Goal: Information Seeking & Learning: Learn about a topic

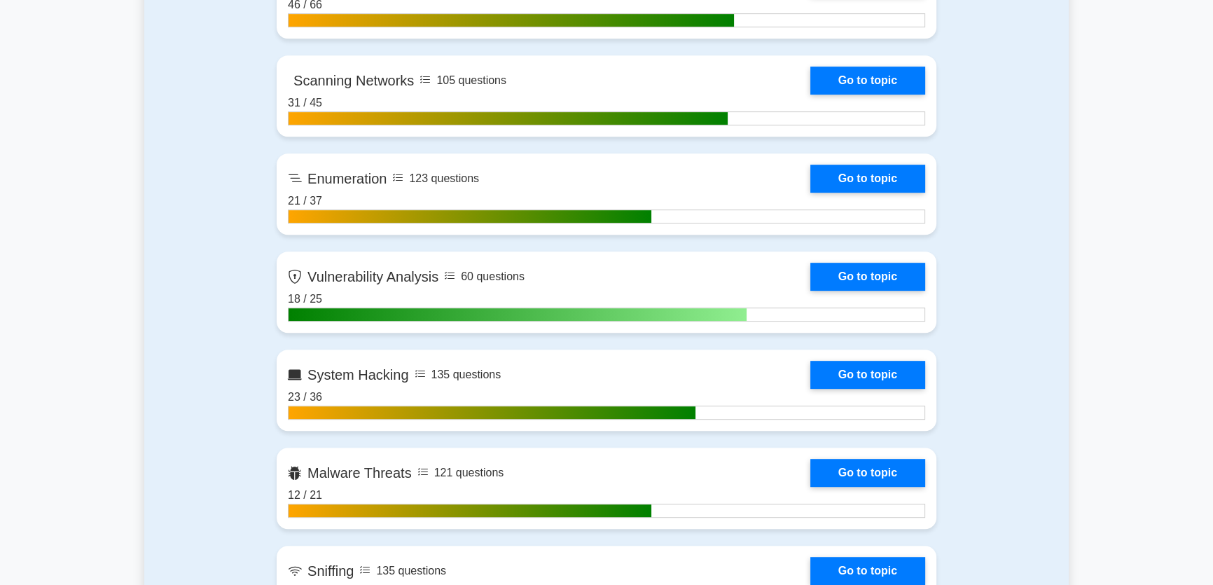
scroll to position [827, 0]
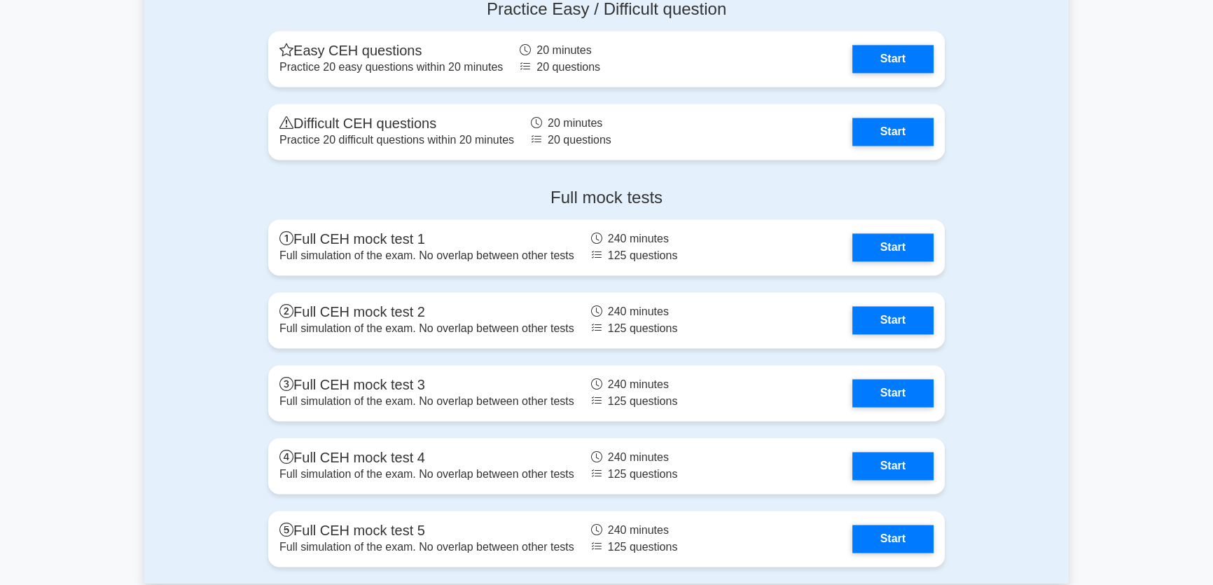
scroll to position [2675, 0]
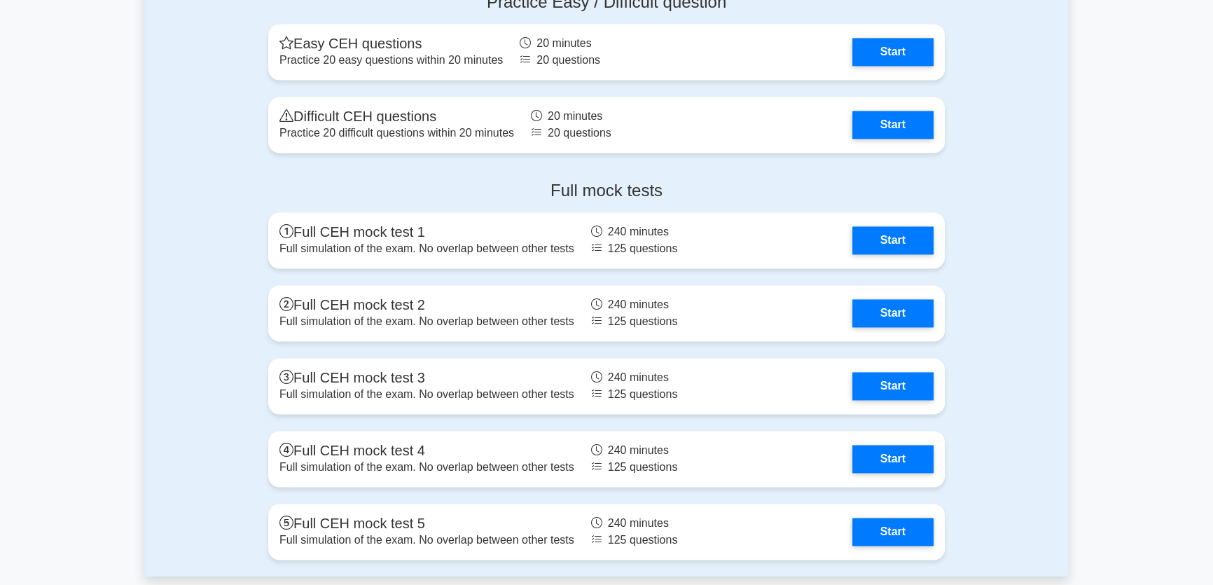
drag, startPoint x: 1134, startPoint y: 376, endPoint x: 1110, endPoint y: 390, distance: 28.2
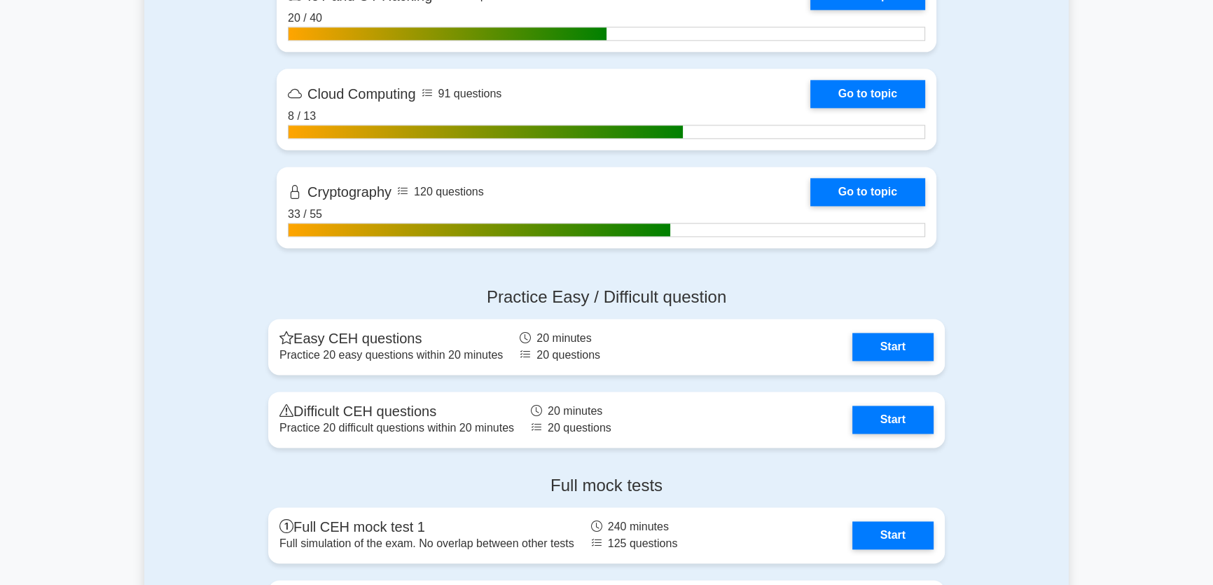
scroll to position [2356, 0]
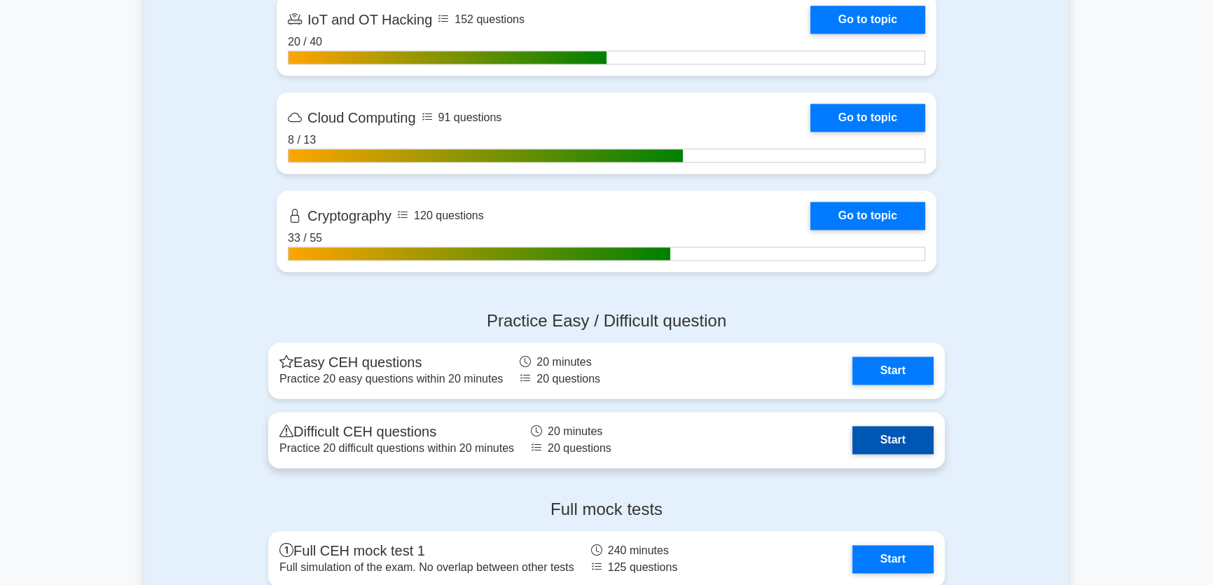
click at [853, 450] on link "Start" at bounding box center [893, 440] width 81 height 28
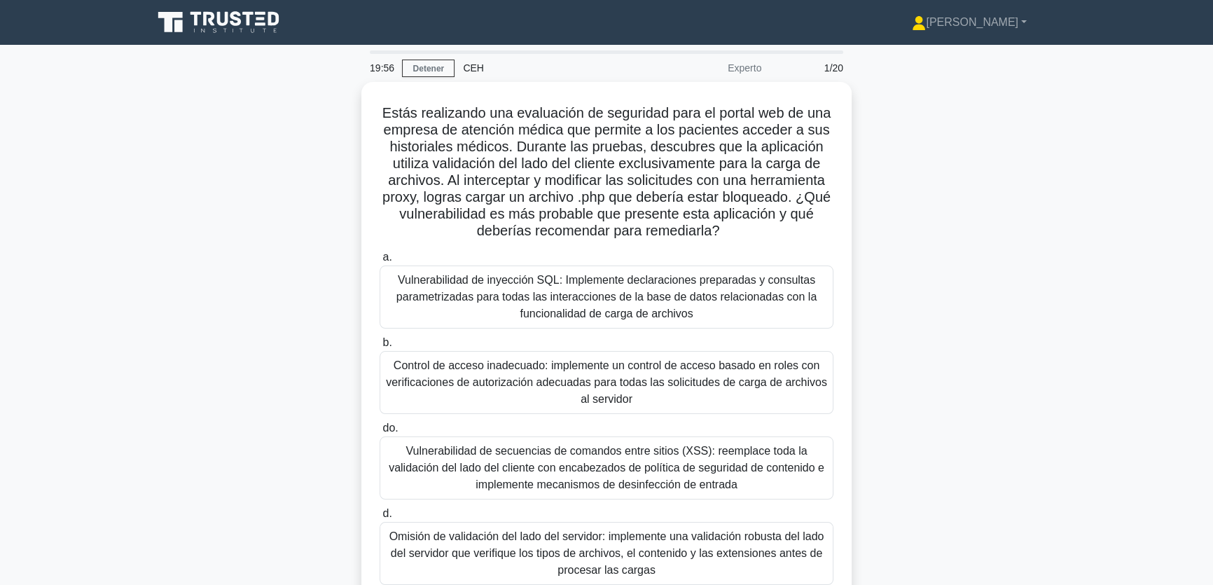
click at [937, 461] on div "Estás realizando una evaluación de seguridad para el portal web de una empresa …" at bounding box center [606, 363] width 925 height 562
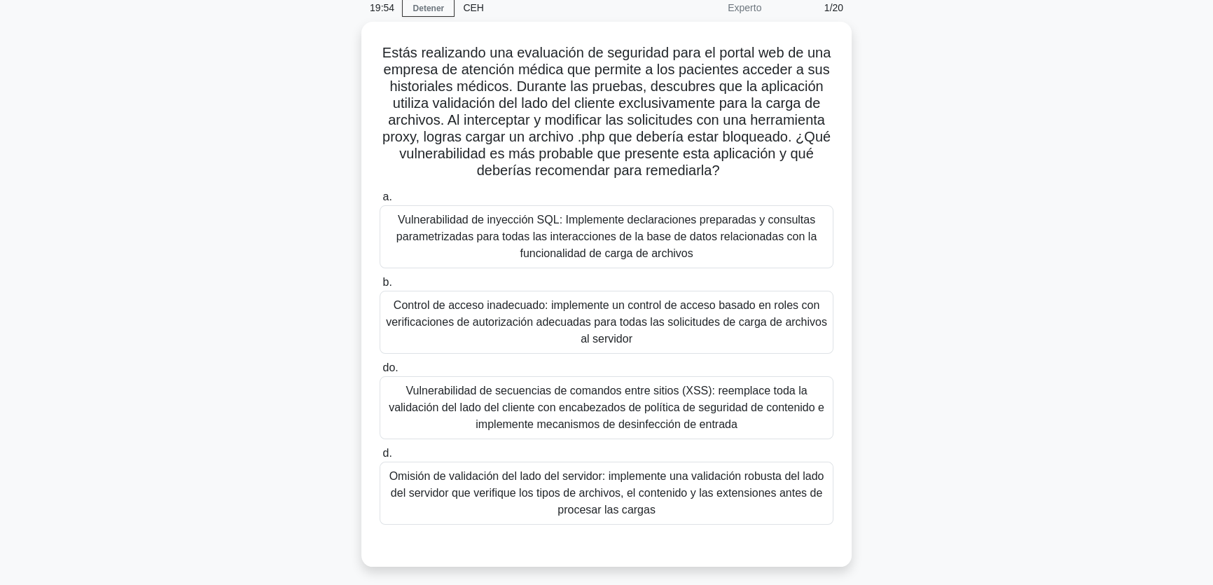
scroll to position [63, 0]
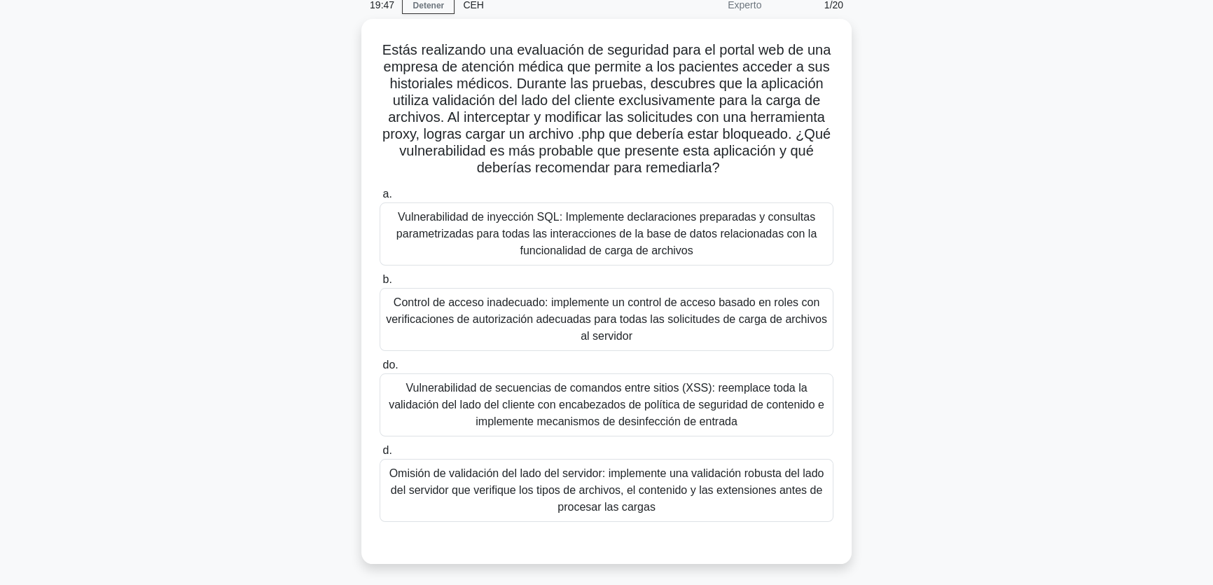
drag, startPoint x: 1054, startPoint y: 425, endPoint x: 1048, endPoint y: 432, distance: 8.4
click at [1051, 428] on div "Estás realizando una evaluación de seguridad para el portal web de una empresa …" at bounding box center [606, 300] width 925 height 562
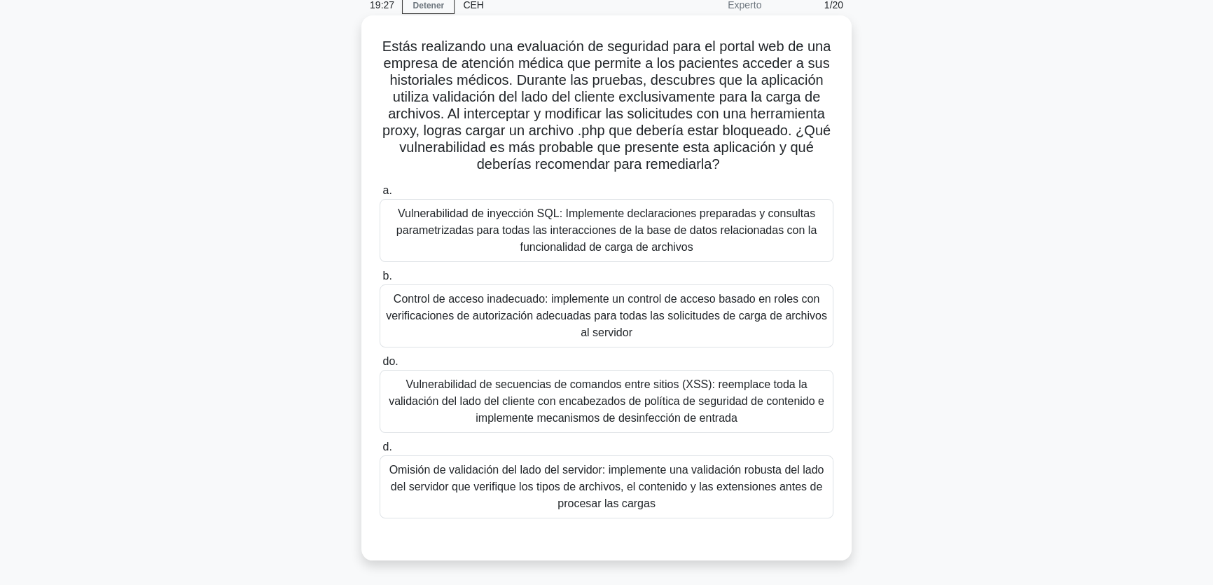
click at [701, 483] on font "Omisión de validación del lado del servidor: implemente una validación robusta …" at bounding box center [607, 487] width 435 height 46
click at [380, 452] on input "d. Omisión de validación del lado del servidor: implemente una validación robus…" at bounding box center [380, 447] width 0 height 9
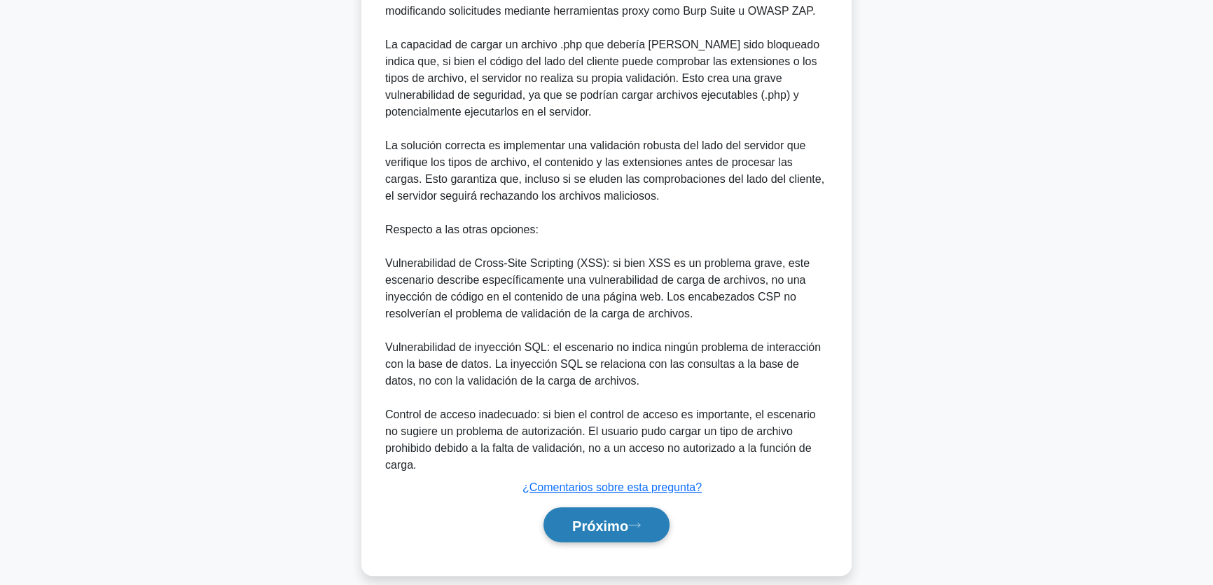
click at [635, 521] on icon at bounding box center [634, 525] width 13 height 8
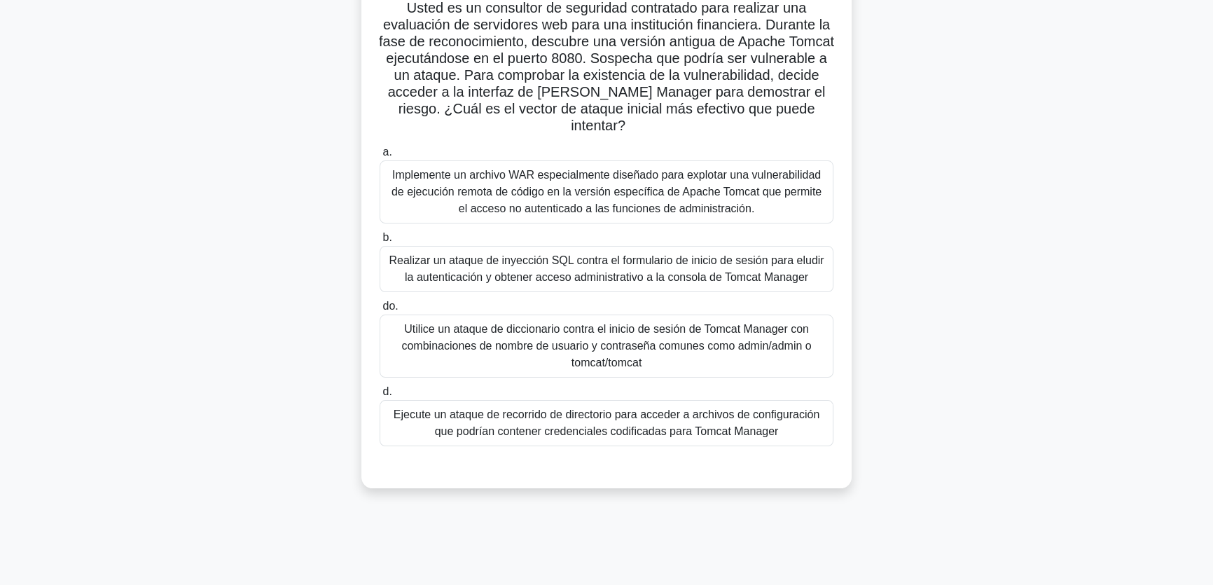
scroll to position [107, 0]
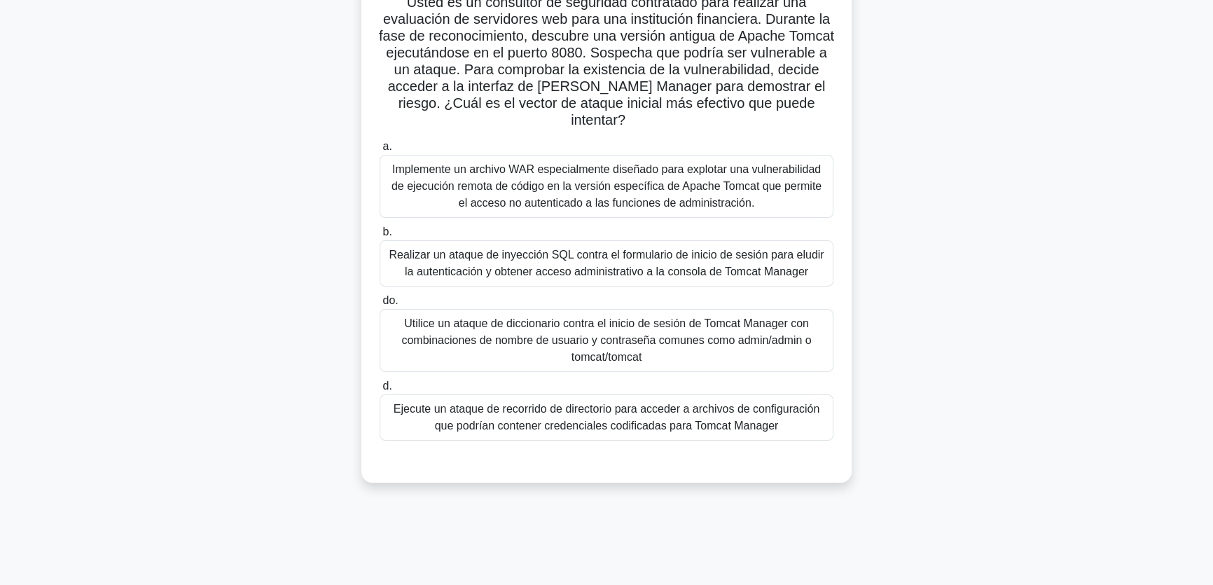
click at [731, 211] on font "Implemente un archivo WAR especialmente diseñado para explotar una vulnerabilid…" at bounding box center [606, 186] width 441 height 50
click at [380, 151] on input "a. Implemente un archivo WAR especialmente diseñado para explotar una vulnerabi…" at bounding box center [380, 146] width 0 height 9
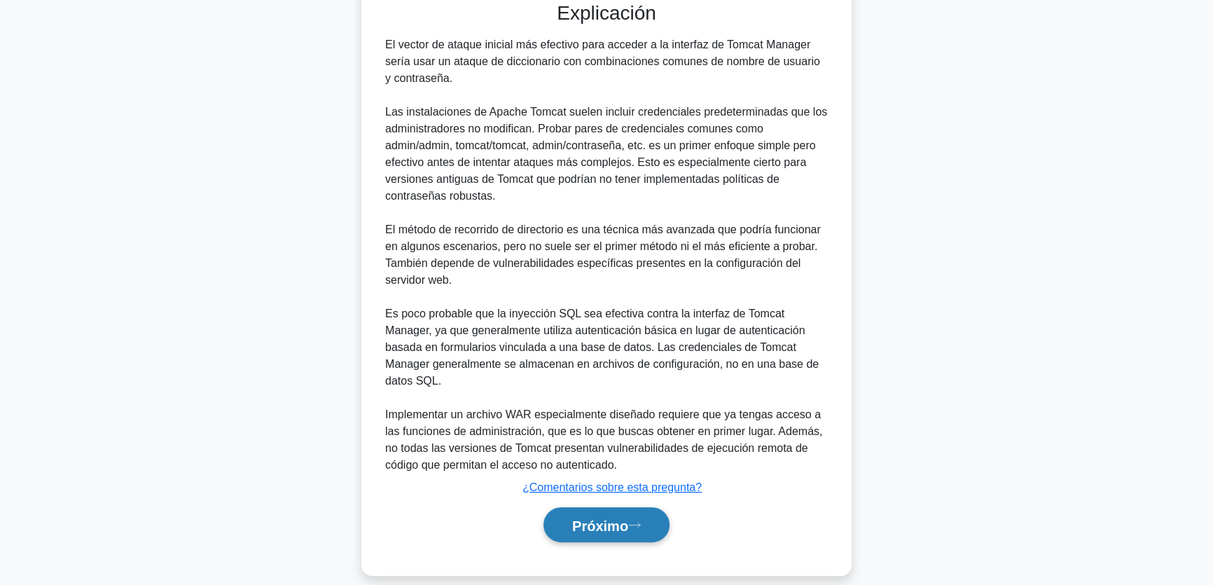
click at [602, 518] on font "Próximo" at bounding box center [600, 525] width 56 height 15
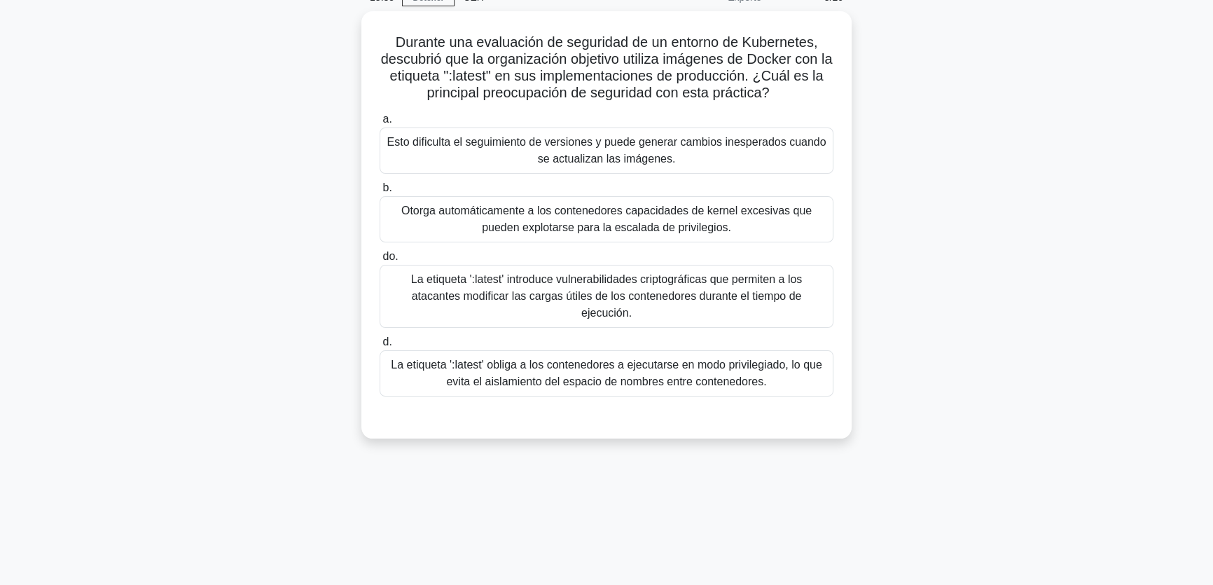
scroll to position [43, 0]
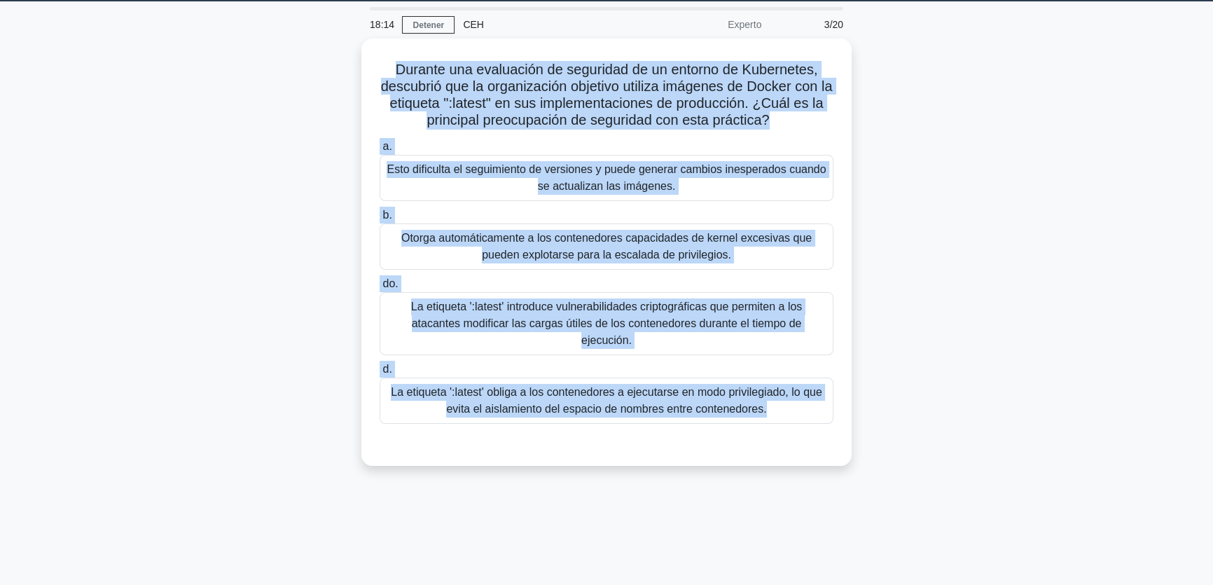
drag, startPoint x: 886, startPoint y: 431, endPoint x: 359, endPoint y: 70, distance: 638.6
click at [359, 70] on div "Durante una evaluación de seguridad de un entorno de Kubernetes, descubrió que …" at bounding box center [606, 261] width 925 height 444
copy div "Loremip dol sitametcon ad elitseddo ei te incidid ut Laboreetdo, magnaaliq eni …"
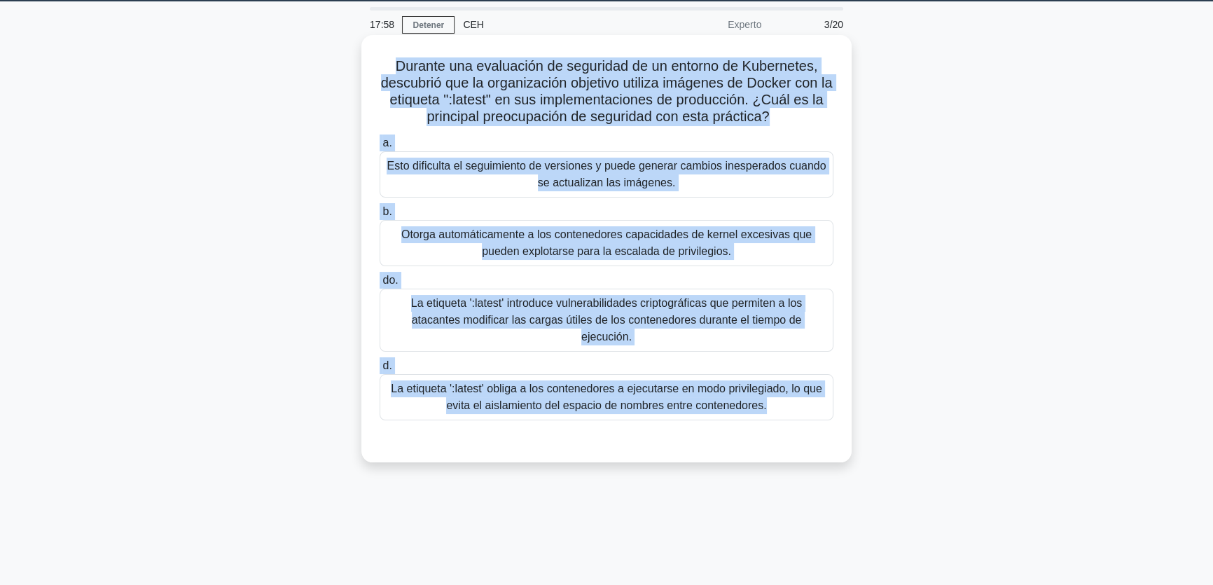
click at [503, 172] on font "Esto dificulta el seguimiento de versiones y puede generar cambios inesperados …" at bounding box center [606, 174] width 439 height 29
click at [380, 148] on input "a. Esto dificulta el seguimiento de versiones y puede generar cambios inesperad…" at bounding box center [380, 143] width 0 height 9
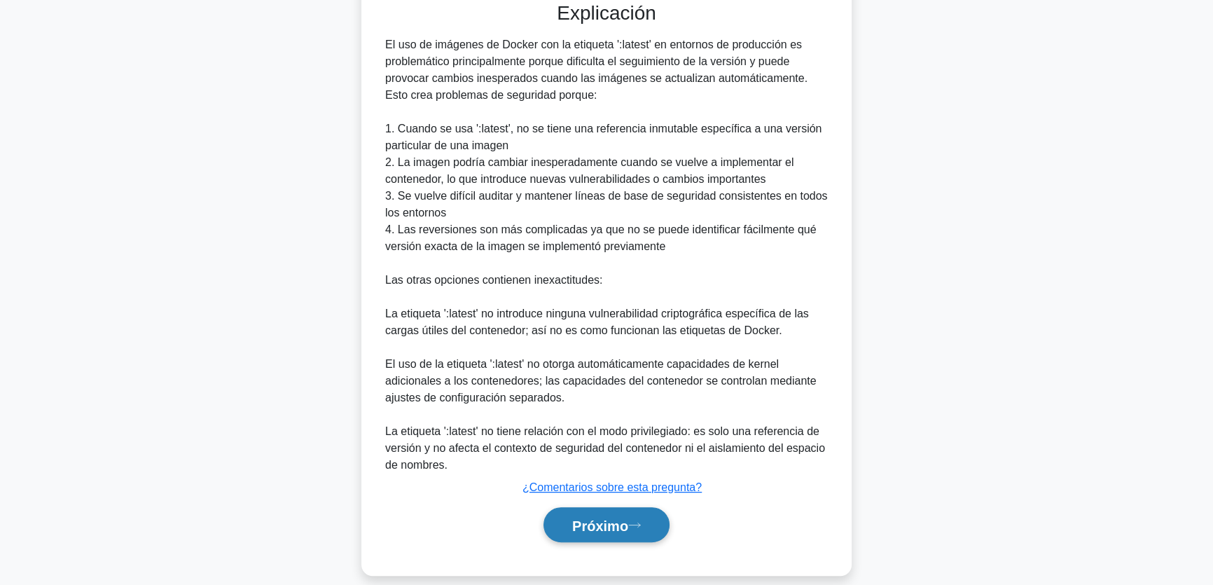
click at [616, 518] on button "Próximo" at bounding box center [607, 525] width 126 height 36
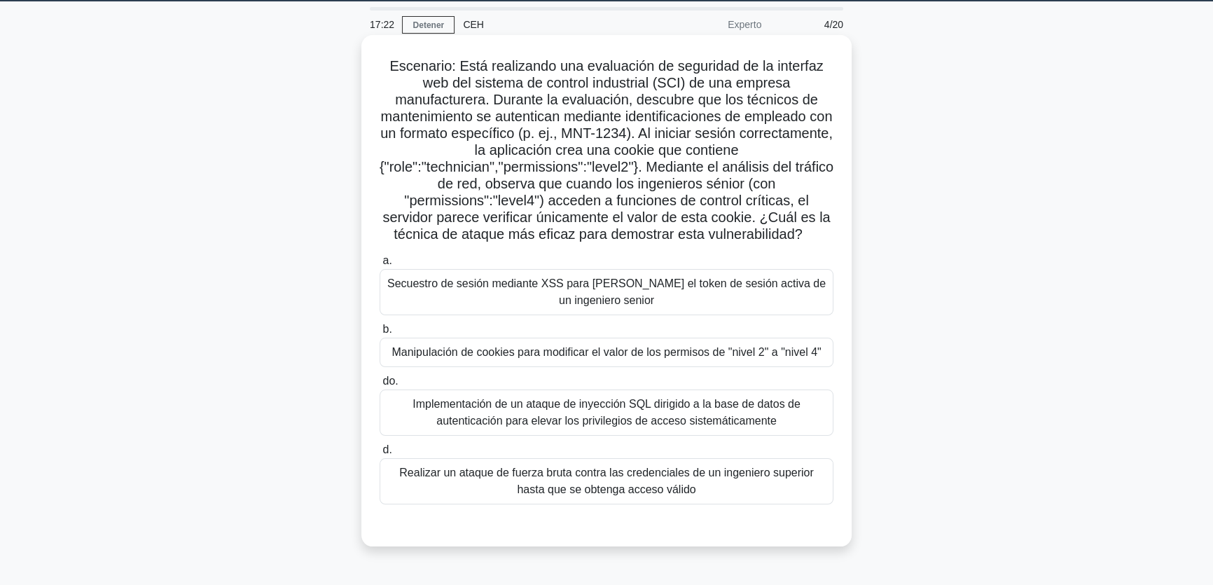
click at [527, 355] on font "Manipulación de cookies para modificar el valor de los permisos de "nivel 2" a …" at bounding box center [606, 352] width 429 height 12
click at [380, 334] on input "b. Manipulación de cookies para modificar el valor de los permisos de "nivel 2"…" at bounding box center [380, 329] width 0 height 9
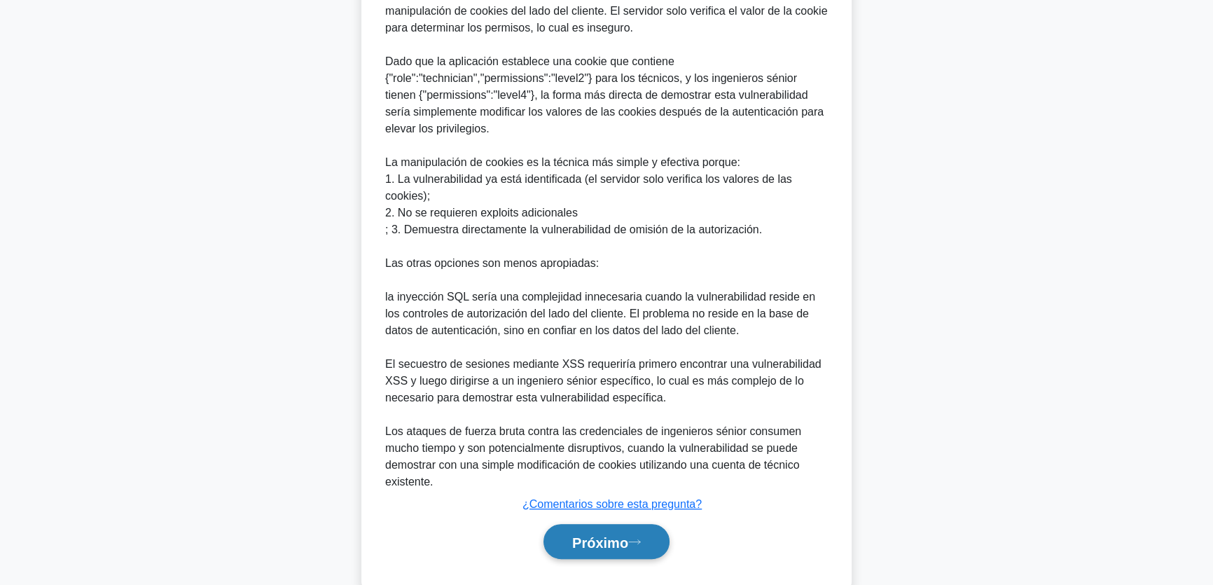
click at [628, 550] on font "Próximo" at bounding box center [600, 542] width 56 height 15
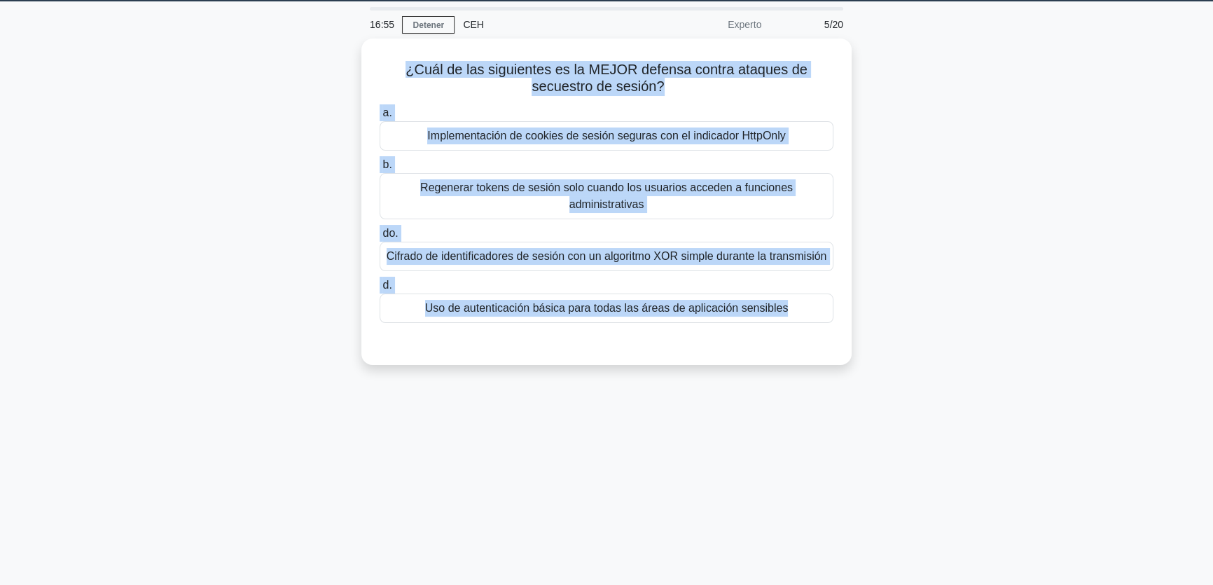
drag, startPoint x: 849, startPoint y: 359, endPoint x: 310, endPoint y: 43, distance: 625.2
click at [310, 43] on div "16:55 Detener CEH Experto 5/20 ¿Cuál de las siguientes es la MEJOR defensa cont…" at bounding box center [606, 357] width 925 height 701
copy div "¿Cuál de las siguientes es la MEJOR defensa contra ataques de secuestro de sesi…"
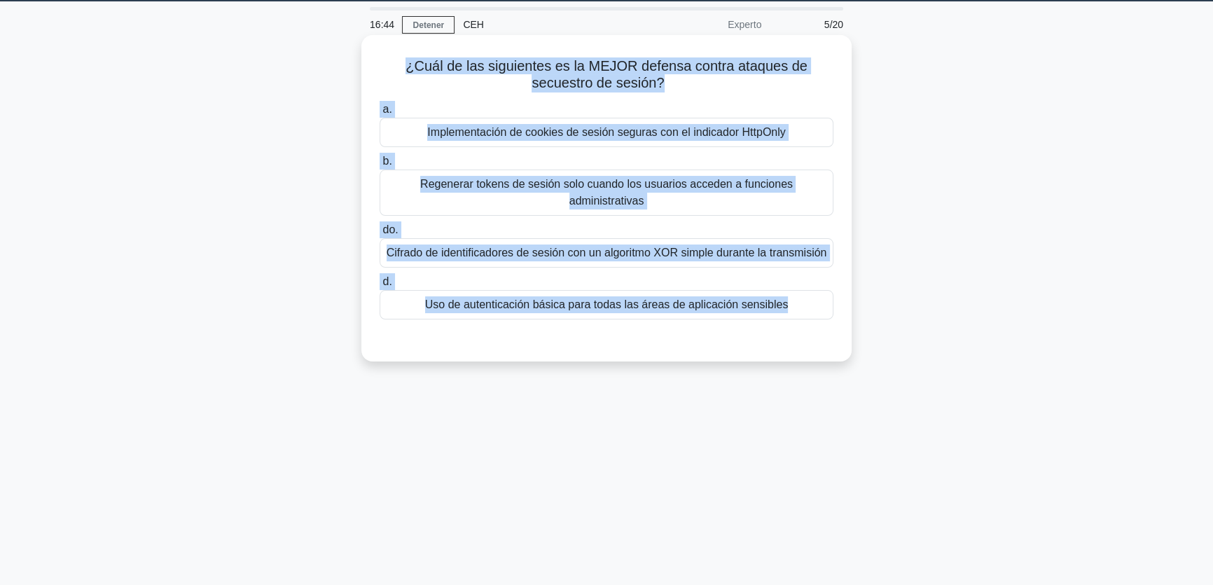
click at [482, 130] on font "Implementación de cookies de sesión seguras con el indicador HttpOnly" at bounding box center [606, 132] width 358 height 12
click at [380, 114] on input "a. Implementación de cookies de sesión seguras con el indicador HttpOnly" at bounding box center [380, 109] width 0 height 9
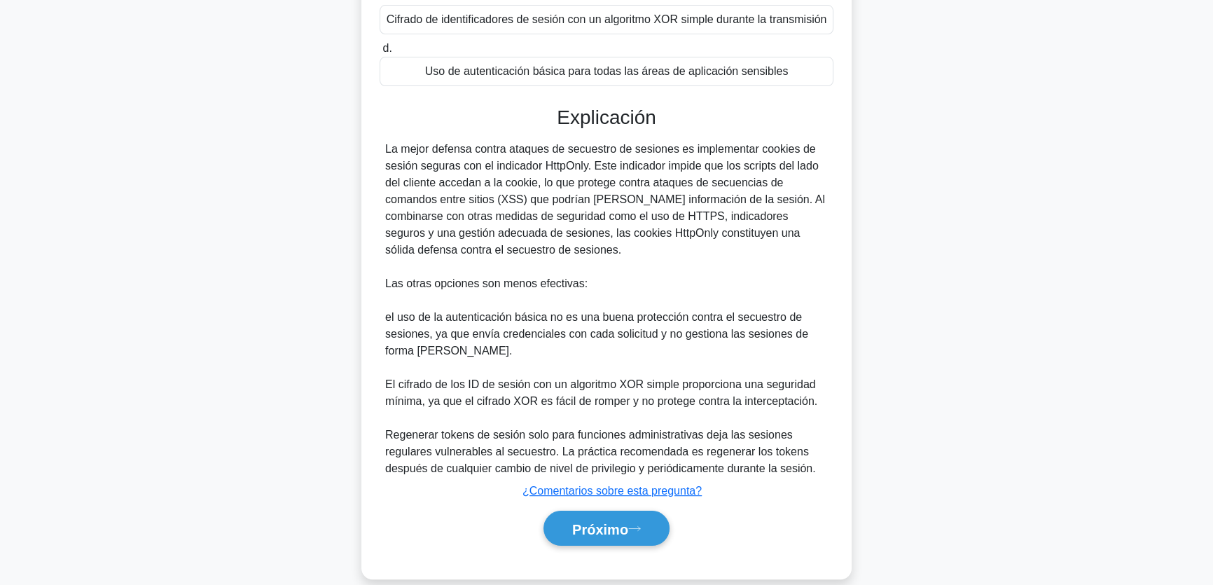
scroll to position [280, 0]
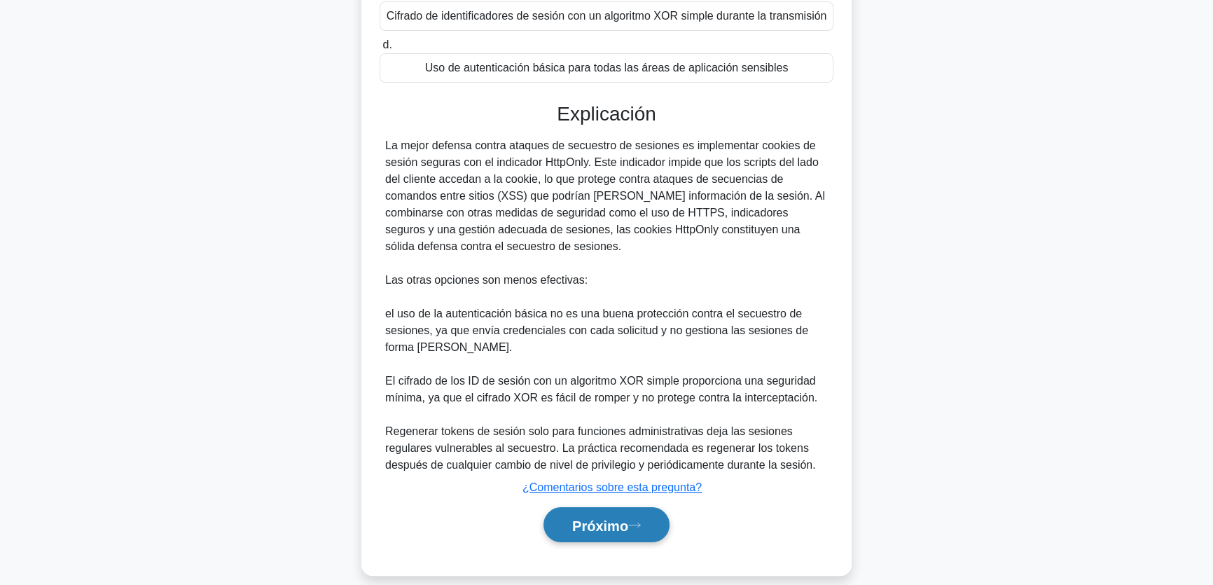
click at [627, 518] on font "Próximo" at bounding box center [600, 525] width 56 height 15
click at [614, 507] on button "Próximo" at bounding box center [607, 525] width 126 height 36
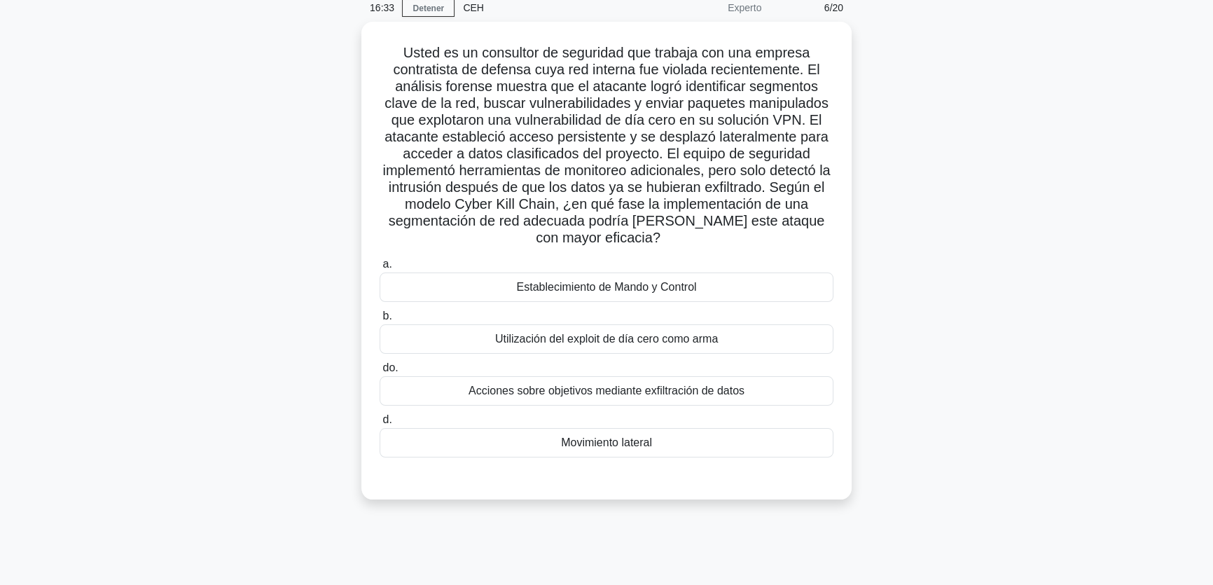
scroll to position [63, 0]
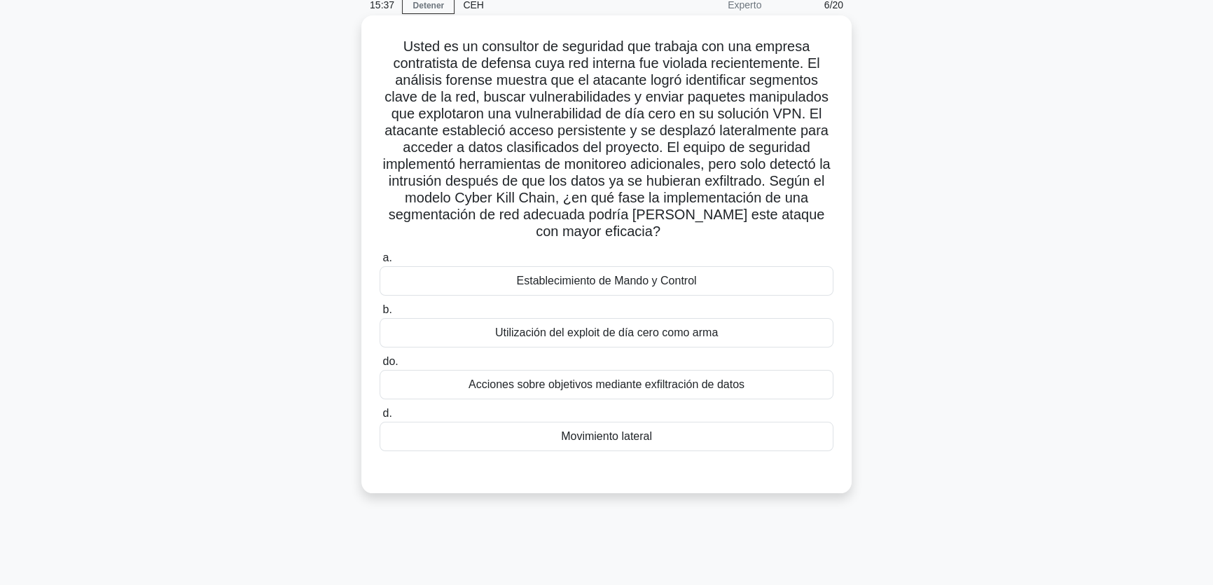
click at [601, 446] on div "Movimiento lateral" at bounding box center [607, 436] width 454 height 29
click at [380, 418] on input "d. Movimiento lateral" at bounding box center [380, 413] width 0 height 9
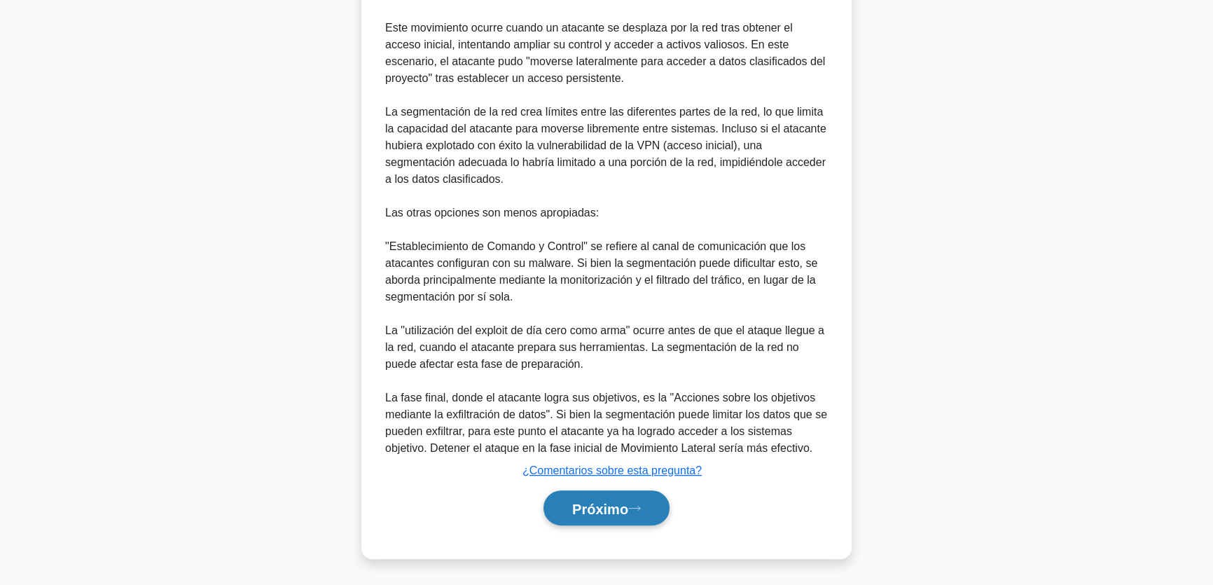
click at [599, 511] on font "Próximo" at bounding box center [600, 508] width 56 height 15
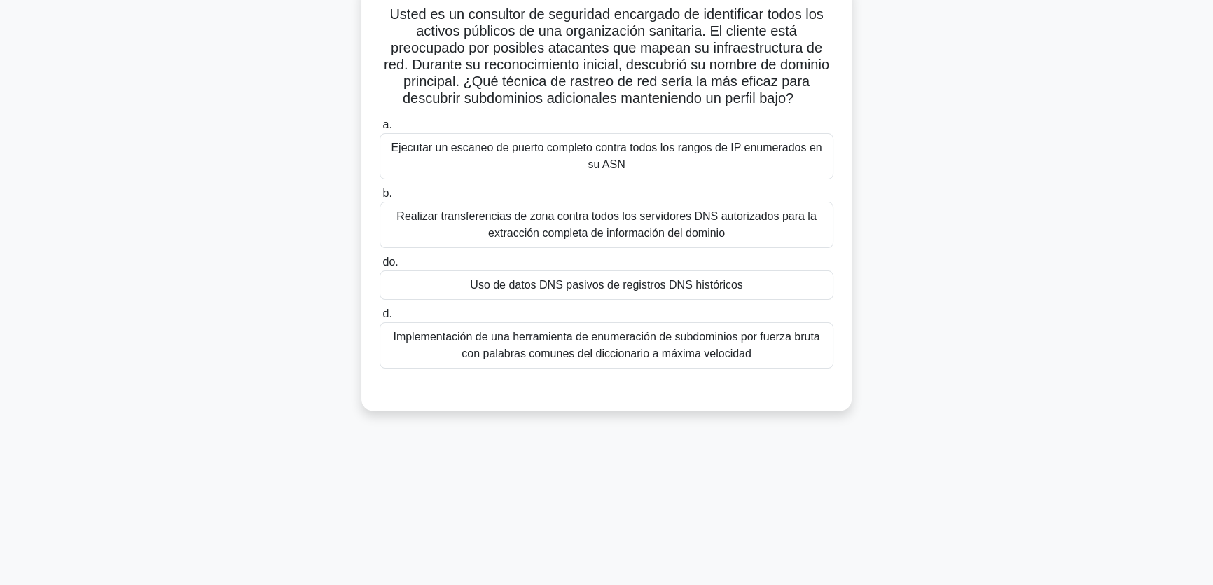
scroll to position [43, 0]
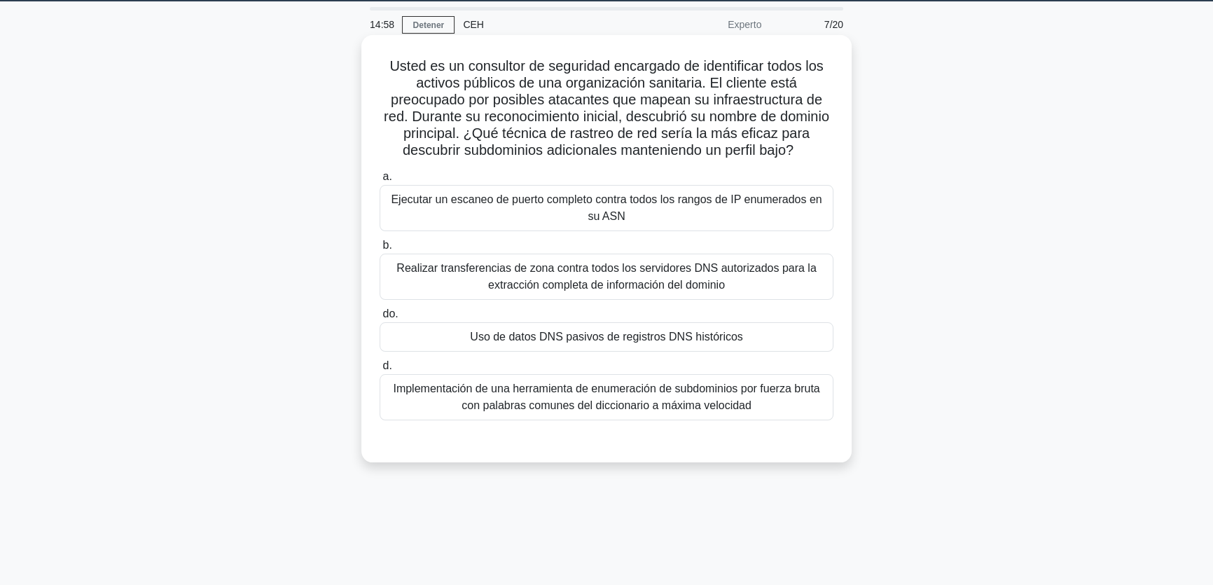
click at [609, 335] on font "Uso de datos DNS pasivos de registros DNS históricos" at bounding box center [606, 337] width 273 height 12
click at [380, 319] on input "do. Uso de datos DNS pasivos de registros DNS históricos" at bounding box center [380, 314] width 0 height 9
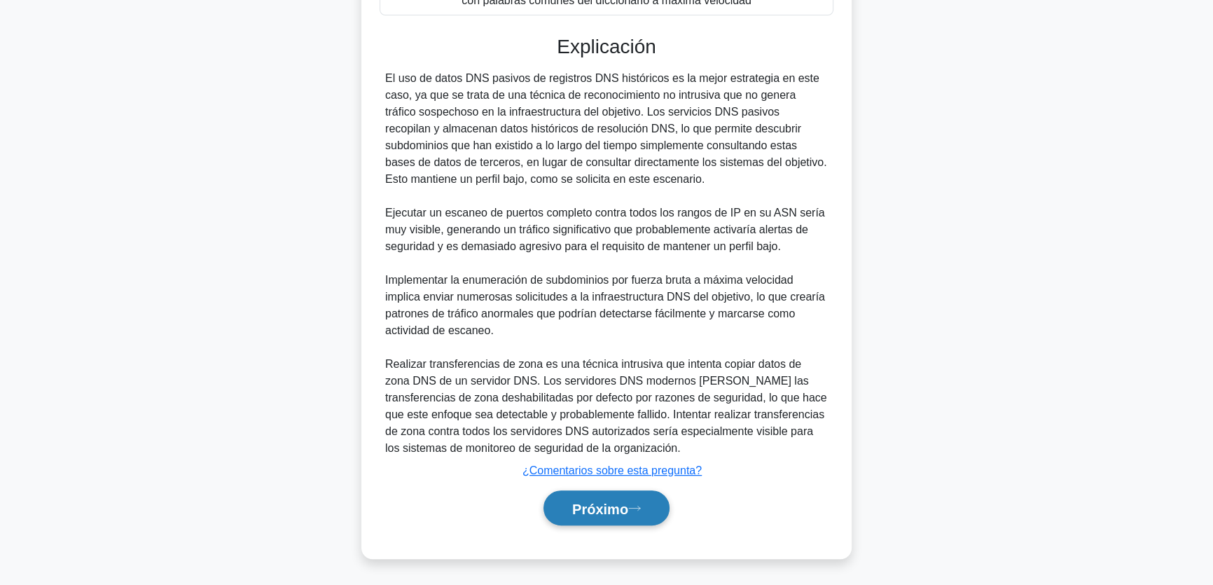
click at [622, 515] on font "Próximo" at bounding box center [600, 508] width 56 height 15
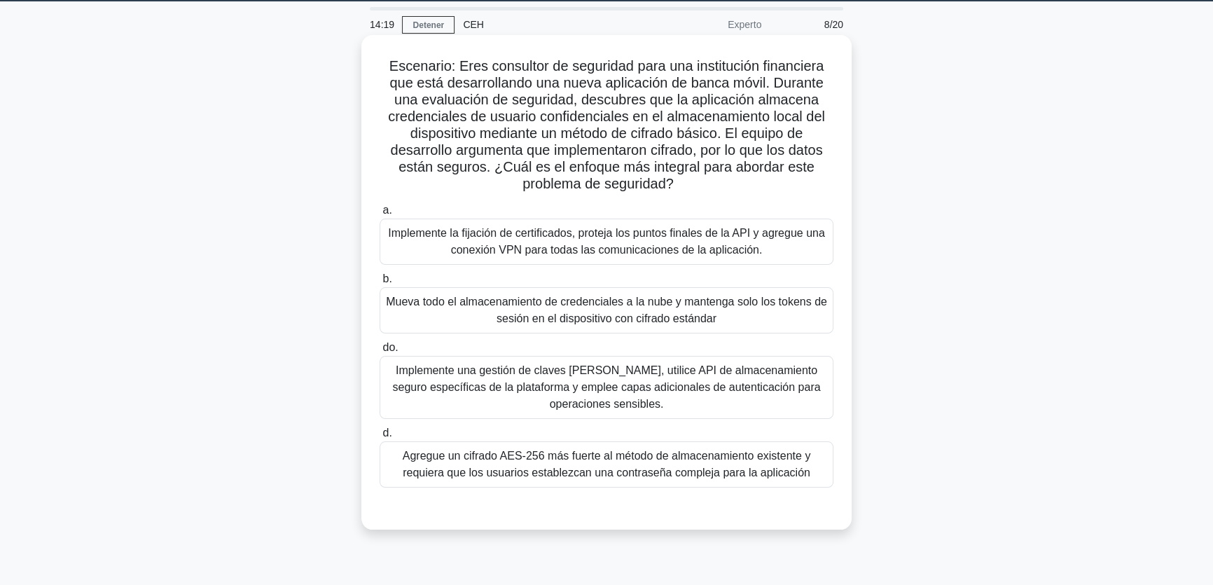
click at [578, 476] on font "Agregue un cifrado AES-256 más fuerte al método de almacenamiento existente y r…" at bounding box center [607, 464] width 408 height 29
click at [380, 438] on input "d. Agregue un cifrado AES-256 más fuerte al método de almacenamiento existente …" at bounding box center [380, 433] width 0 height 9
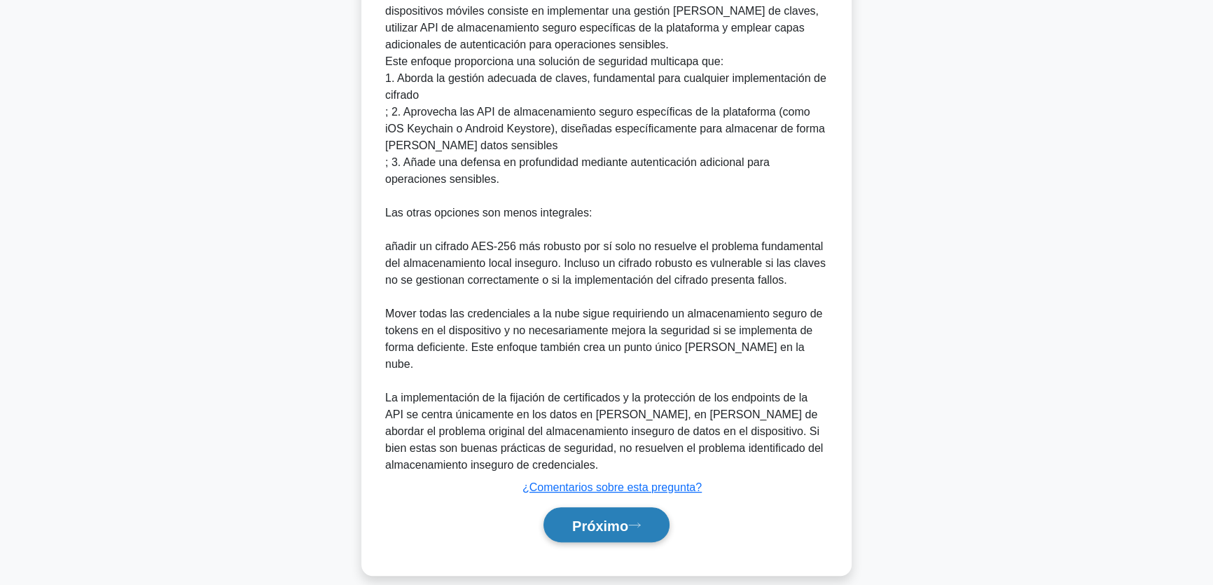
click at [599, 518] on font "Próximo" at bounding box center [600, 525] width 56 height 15
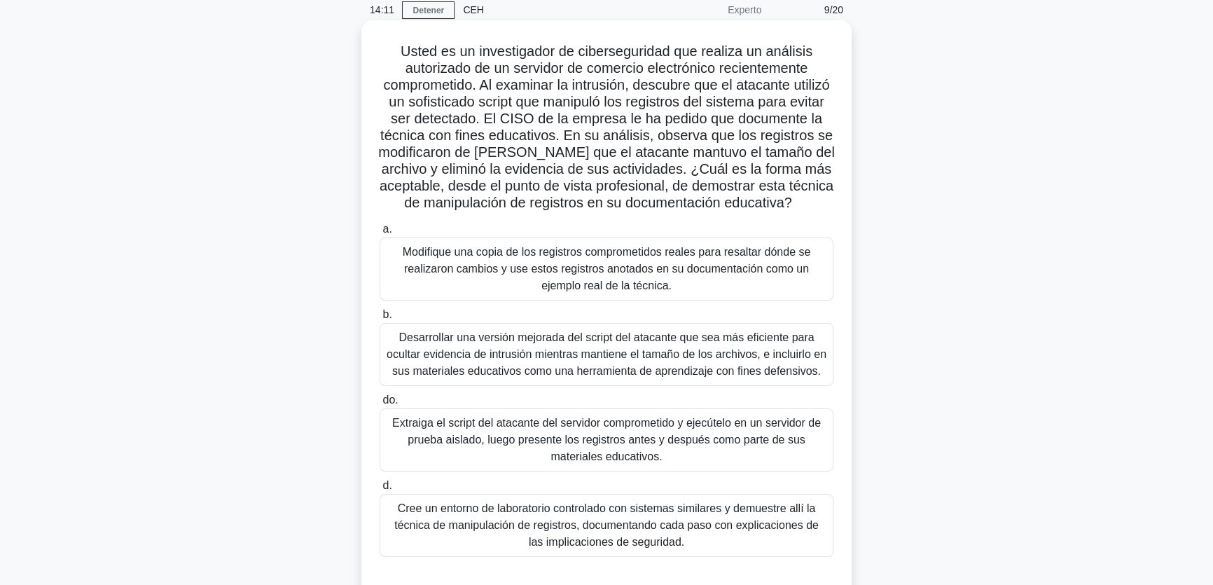
scroll to position [63, 0]
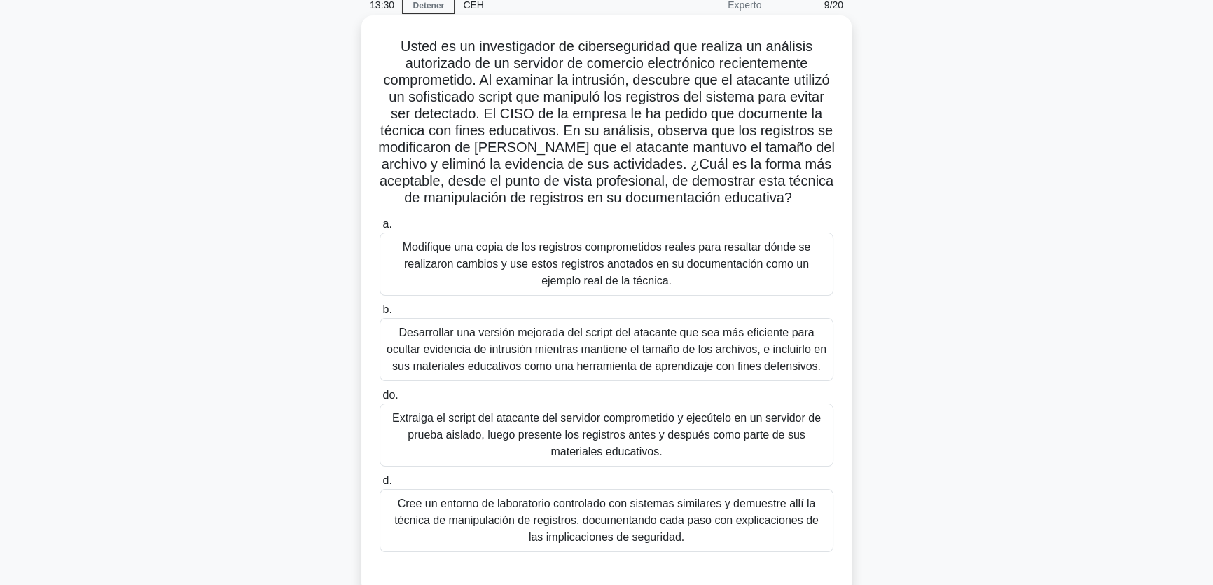
click at [818, 460] on font "Extraiga el script del atacante del servidor comprometido y ejecútelo en un ser…" at bounding box center [606, 435] width 441 height 50
click at [380, 400] on input "do. Extraiga el script del atacante del servidor comprometido y ejecútelo en un…" at bounding box center [380, 395] width 0 height 9
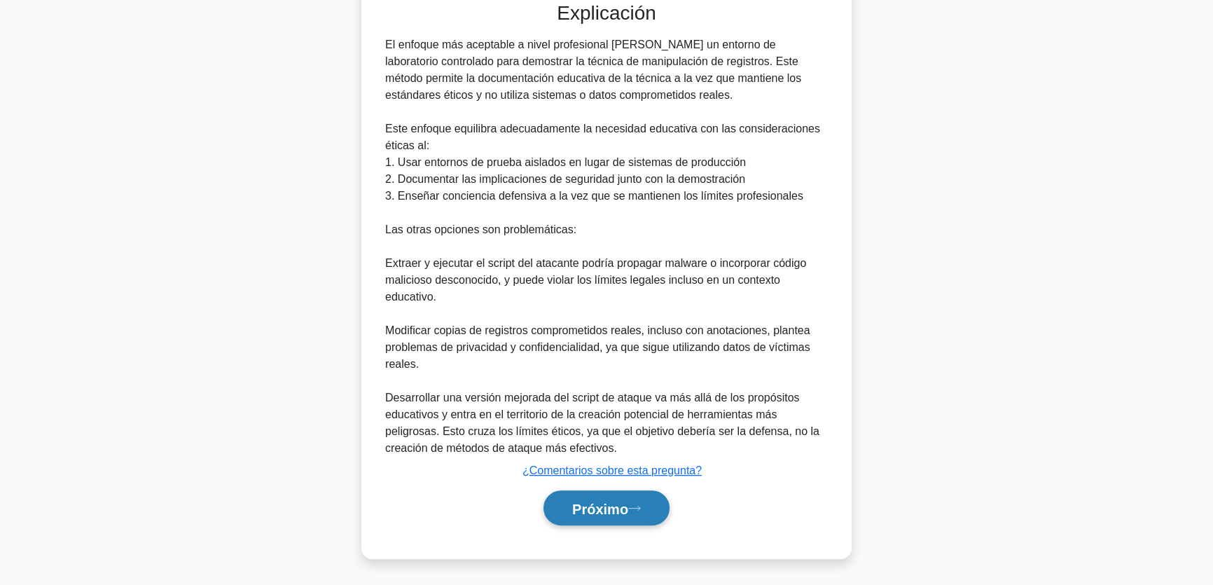
click at [602, 503] on font "Próximo" at bounding box center [600, 508] width 56 height 15
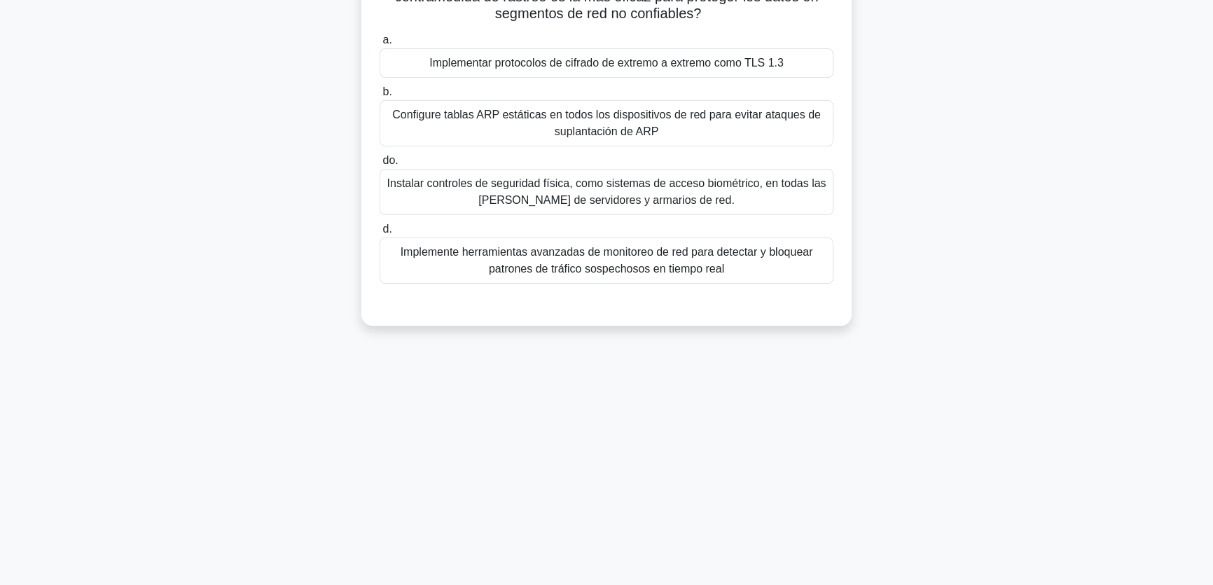
scroll to position [43, 0]
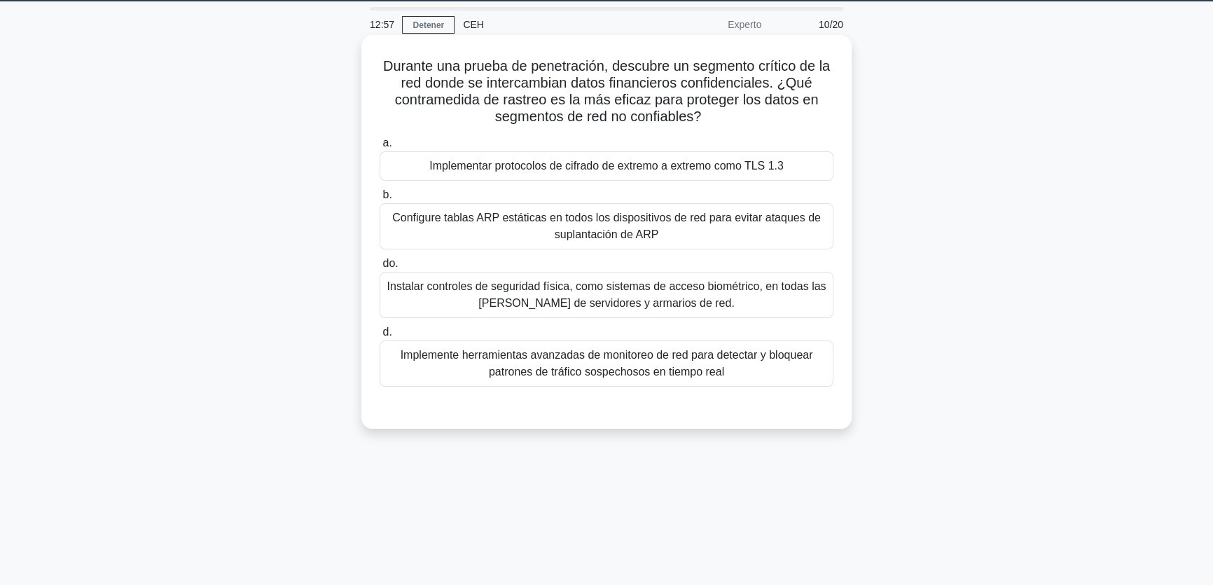
click at [782, 167] on font "Implementar protocolos de cifrado de extremo a extremo como TLS 1.3" at bounding box center [606, 166] width 355 height 12
click at [380, 148] on input "a. Implementar protocolos de cifrado de extremo a extremo como TLS 1.3" at bounding box center [380, 143] width 0 height 9
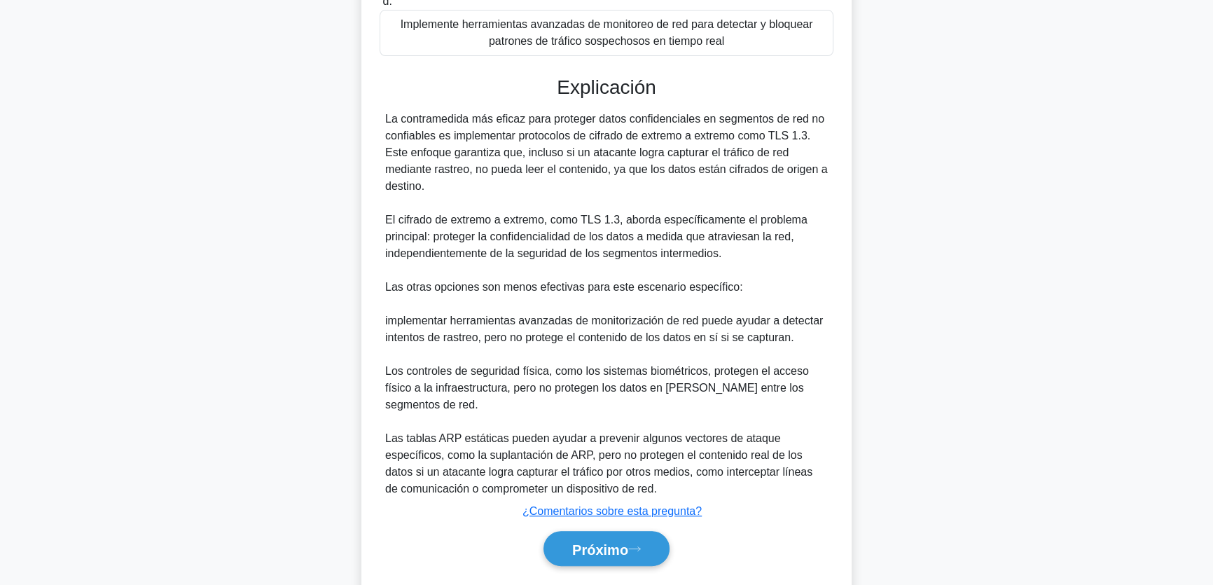
scroll to position [414, 0]
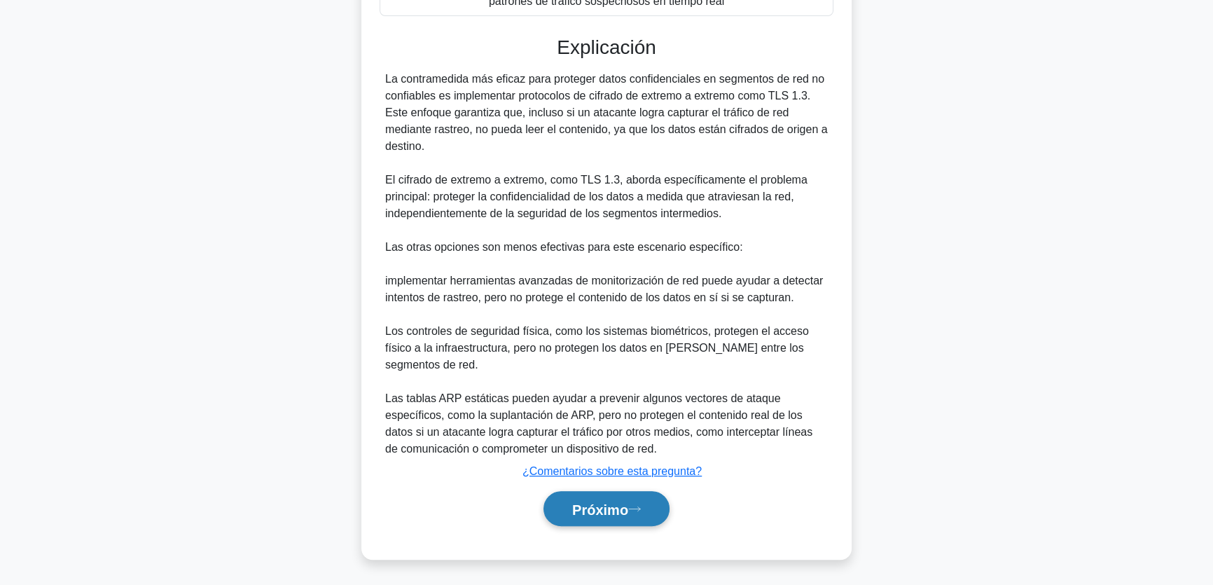
click at [635, 501] on button "Próximo" at bounding box center [607, 509] width 126 height 36
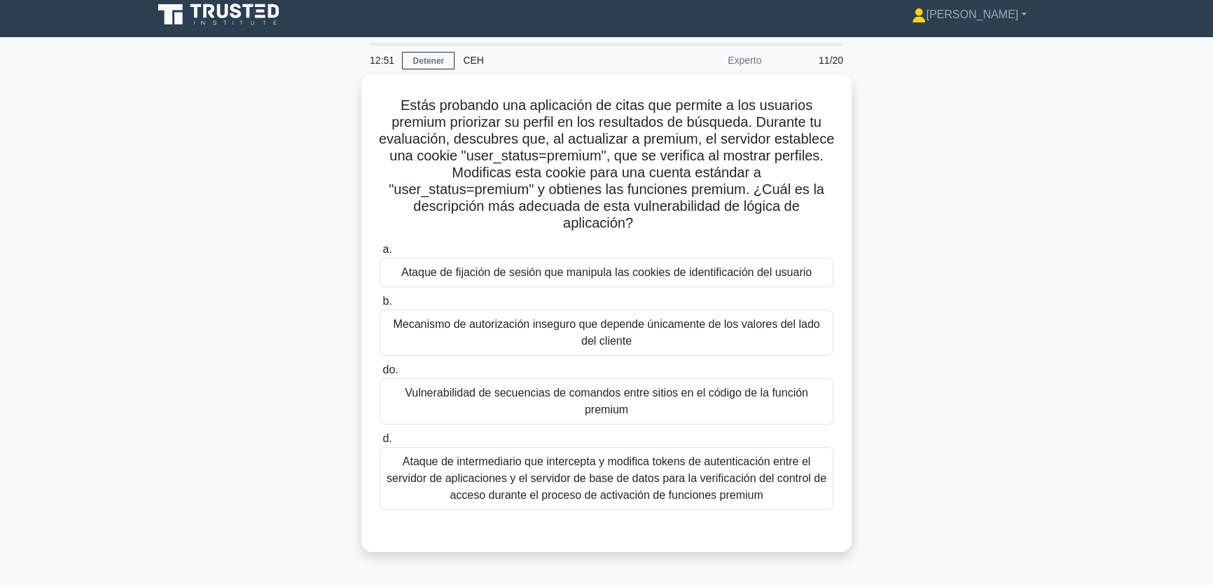
scroll to position [0, 0]
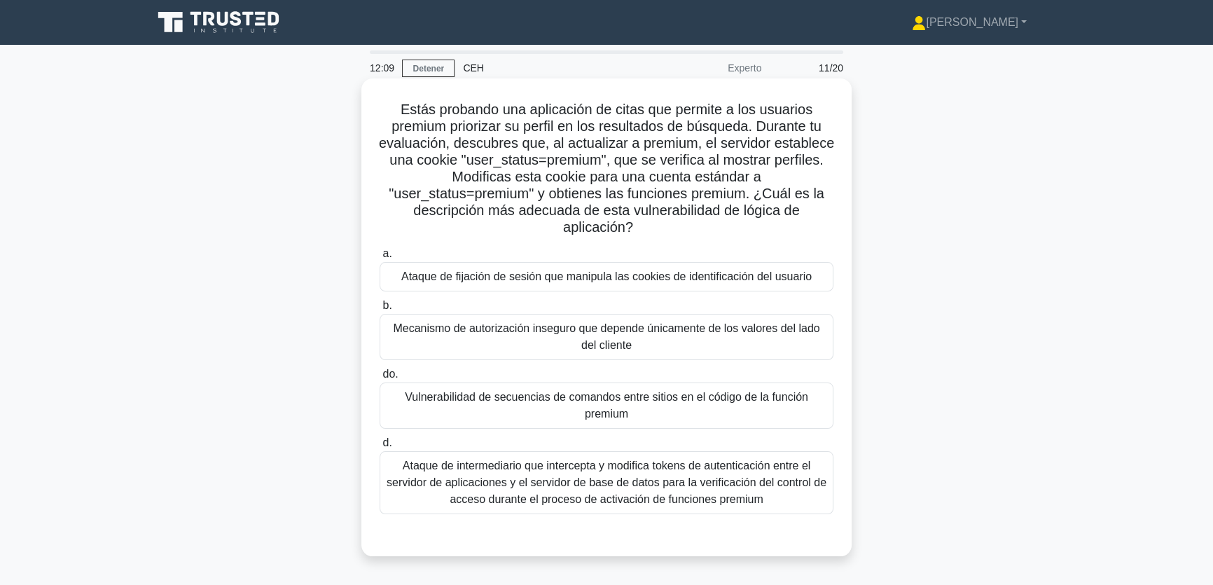
click at [623, 413] on font "Vulnerabilidad de secuencias de comandos entre sitios en el código de la funció…" at bounding box center [607, 405] width 404 height 29
click at [380, 379] on input "do. Vulnerabilidad de secuencias de comandos entre sitios en el código de la fu…" at bounding box center [380, 374] width 0 height 9
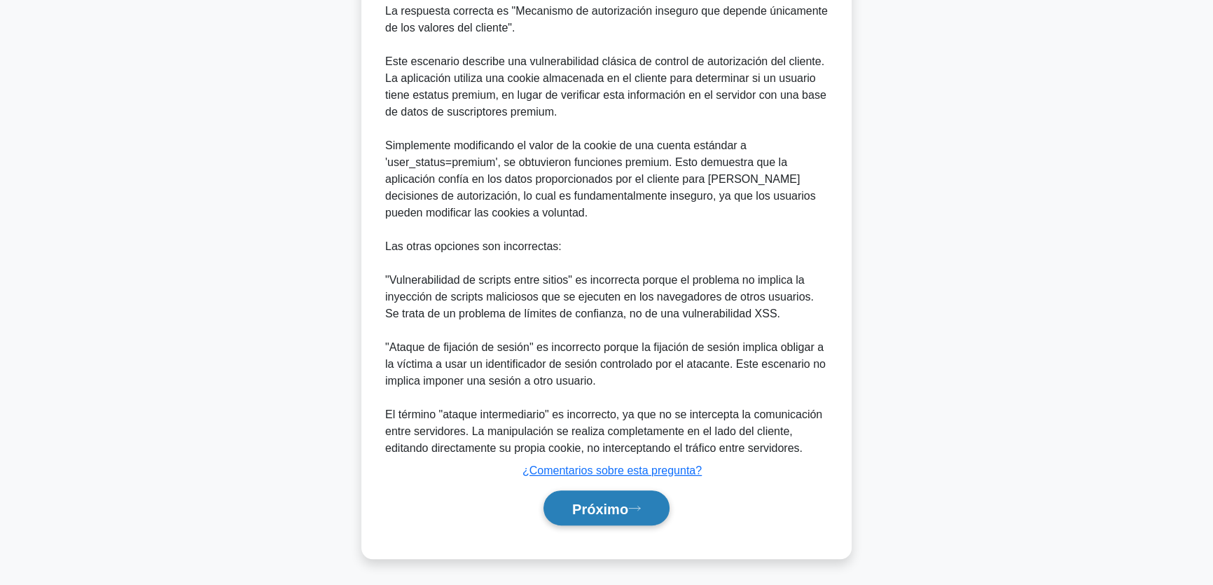
click at [628, 508] on font "Próximo" at bounding box center [600, 508] width 56 height 15
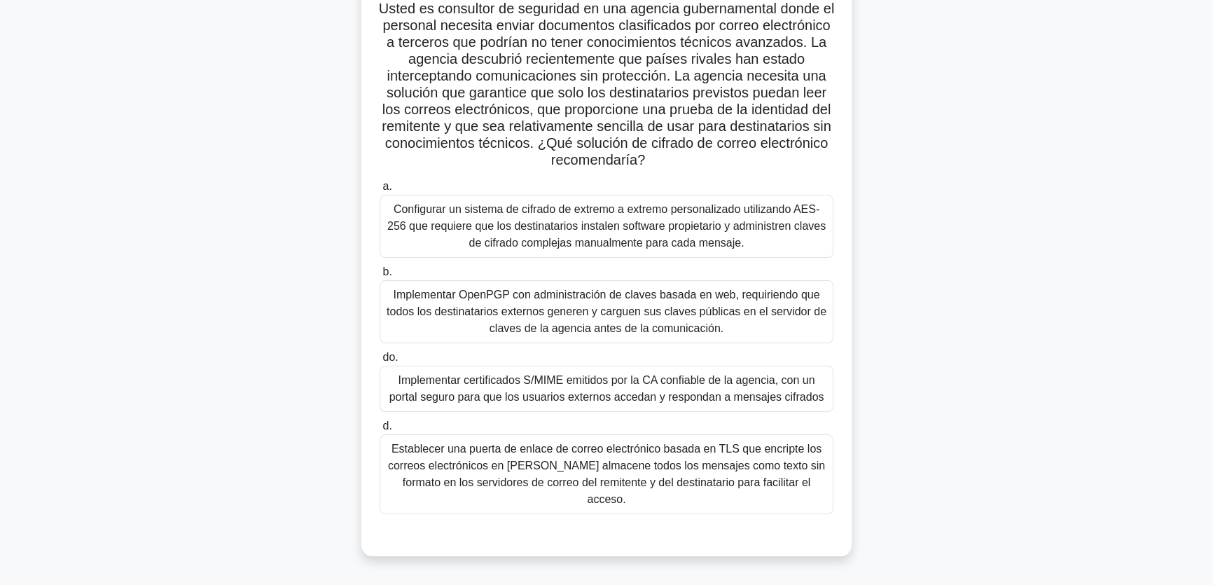
scroll to position [107, 0]
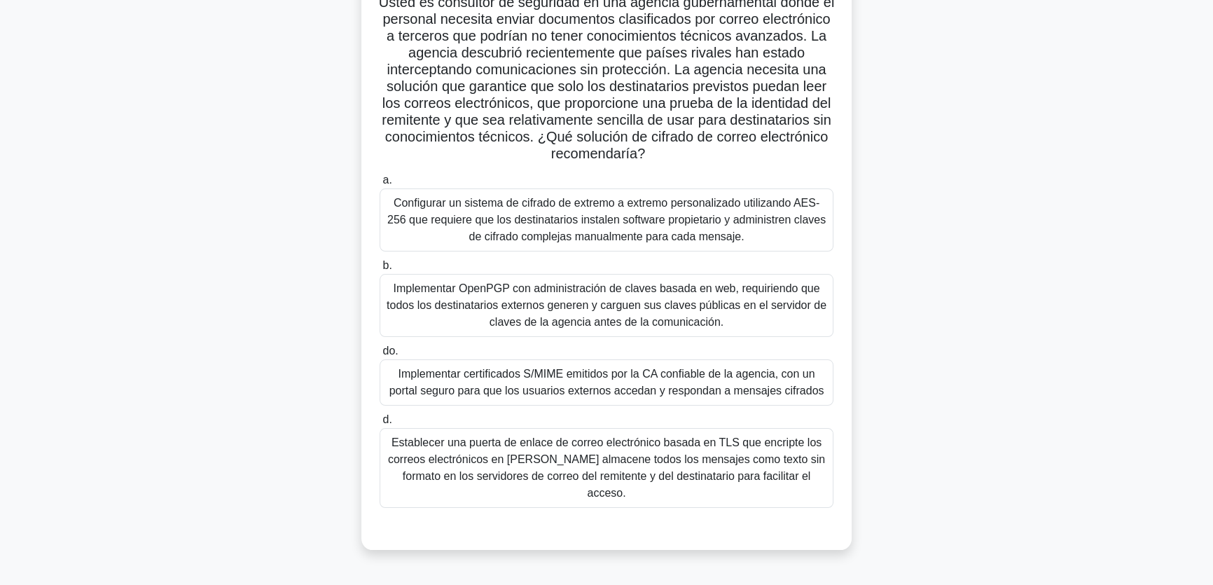
drag, startPoint x: 664, startPoint y: 322, endPoint x: 753, endPoint y: 339, distance: 90.7
click at [664, 322] on font "Implementar OpenPGP con administración de claves basada en web, requiriendo que…" at bounding box center [607, 305] width 440 height 46
click at [380, 270] on input "b. Implementar OpenPGP con administración de claves basada en web, requiriendo …" at bounding box center [380, 265] width 0 height 9
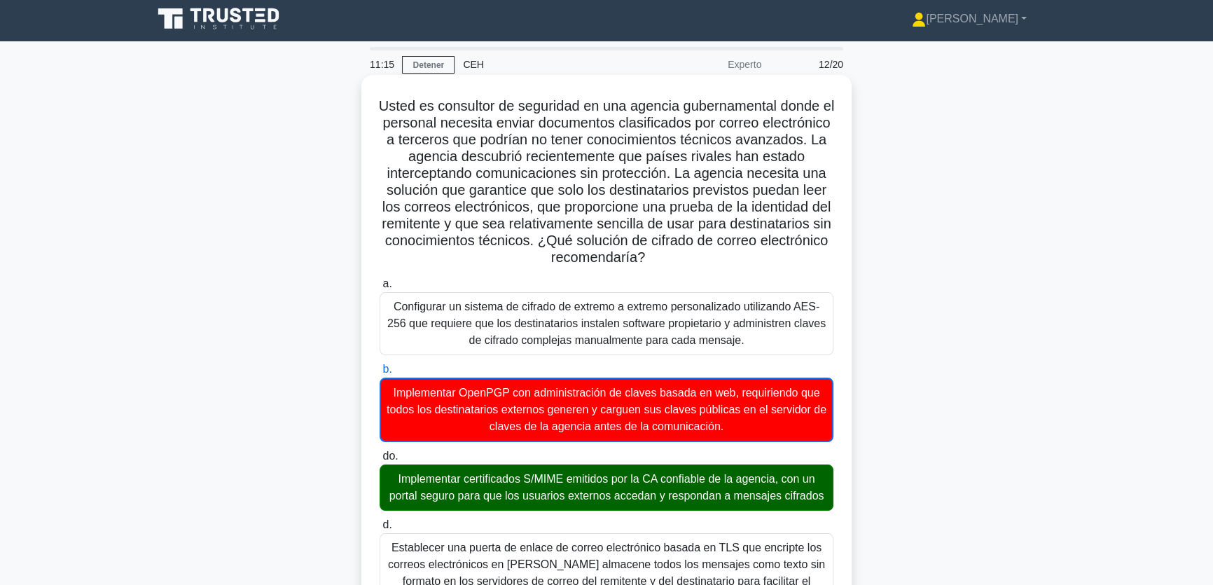
scroll to position [0, 0]
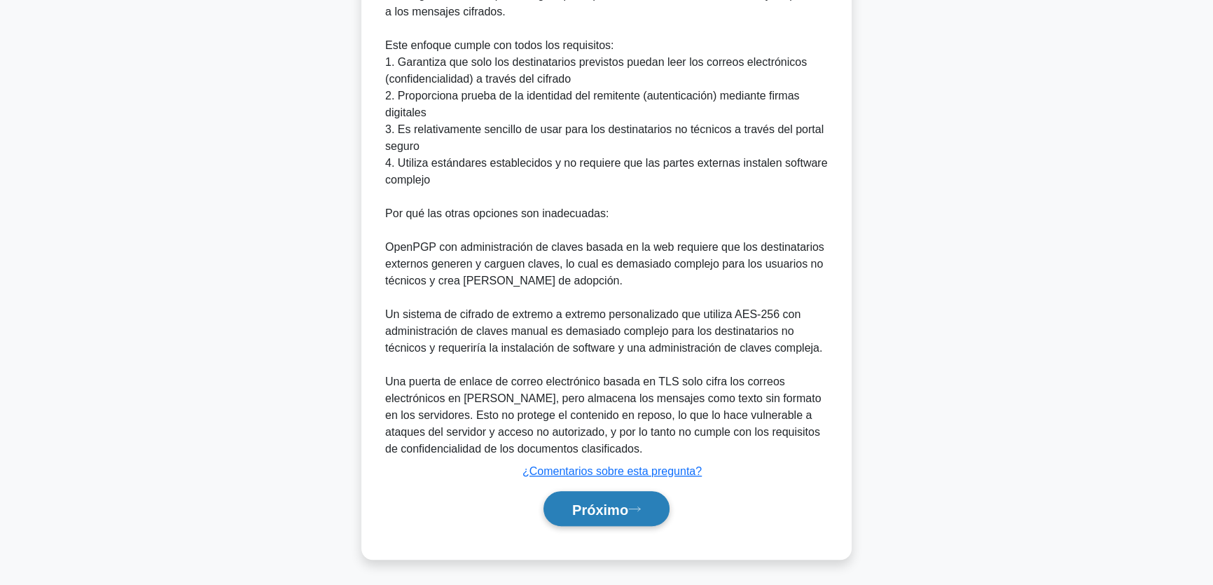
click at [615, 523] on button "Próximo" at bounding box center [607, 509] width 126 height 36
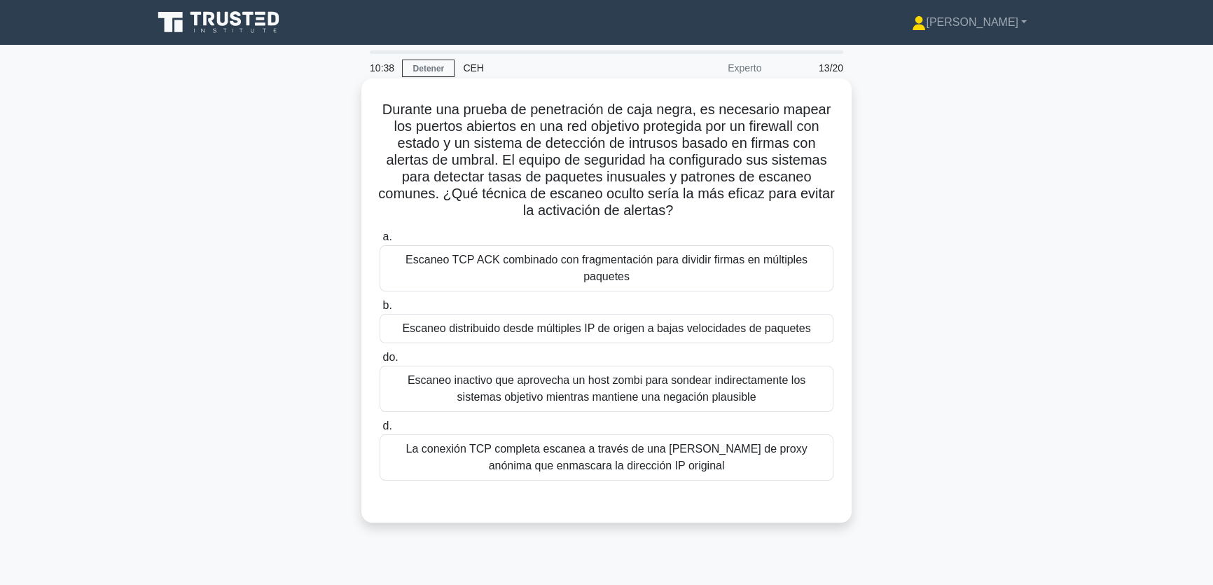
click at [699, 392] on font "Escaneo inactivo que aprovecha un host zombi para sondear indirectamente los si…" at bounding box center [607, 388] width 398 height 29
click at [380, 362] on input "do. Escaneo inactivo que aprovecha un host zombi para sondear indirectamente lo…" at bounding box center [380, 357] width 0 height 9
